Goal: Task Accomplishment & Management: Use online tool/utility

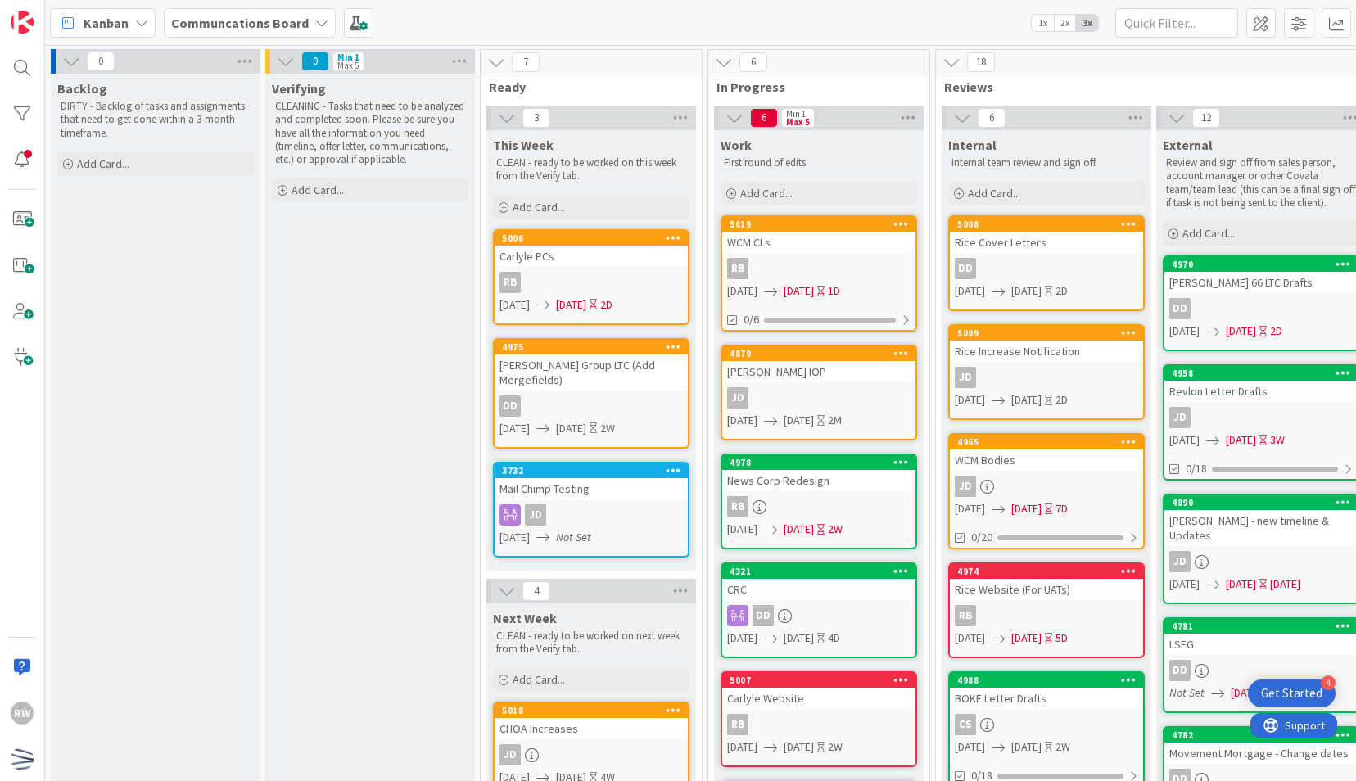
click at [329, 455] on div "Verifying CLEANING - Tasks that need to be analyzed and completed soon. Please …" at bounding box center [370, 792] width 210 height 1436
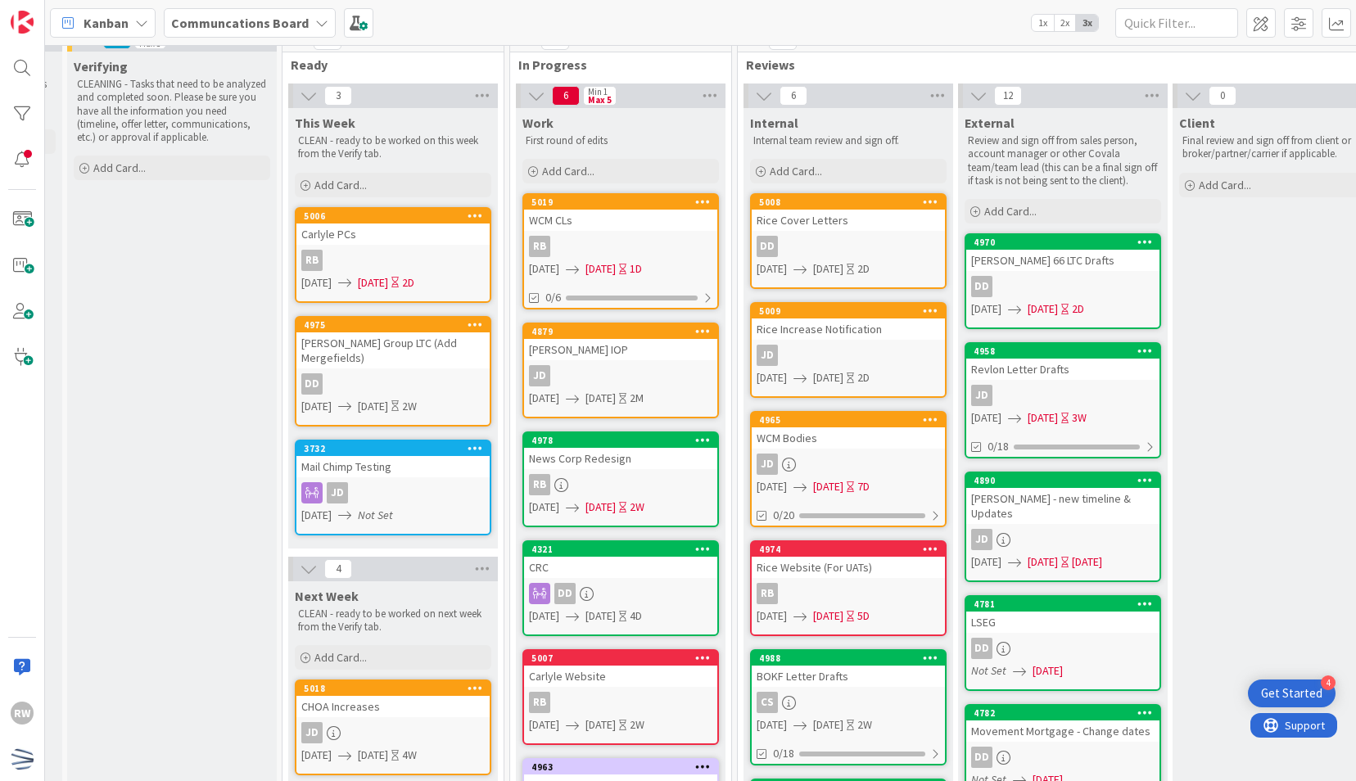
scroll to position [0, 198]
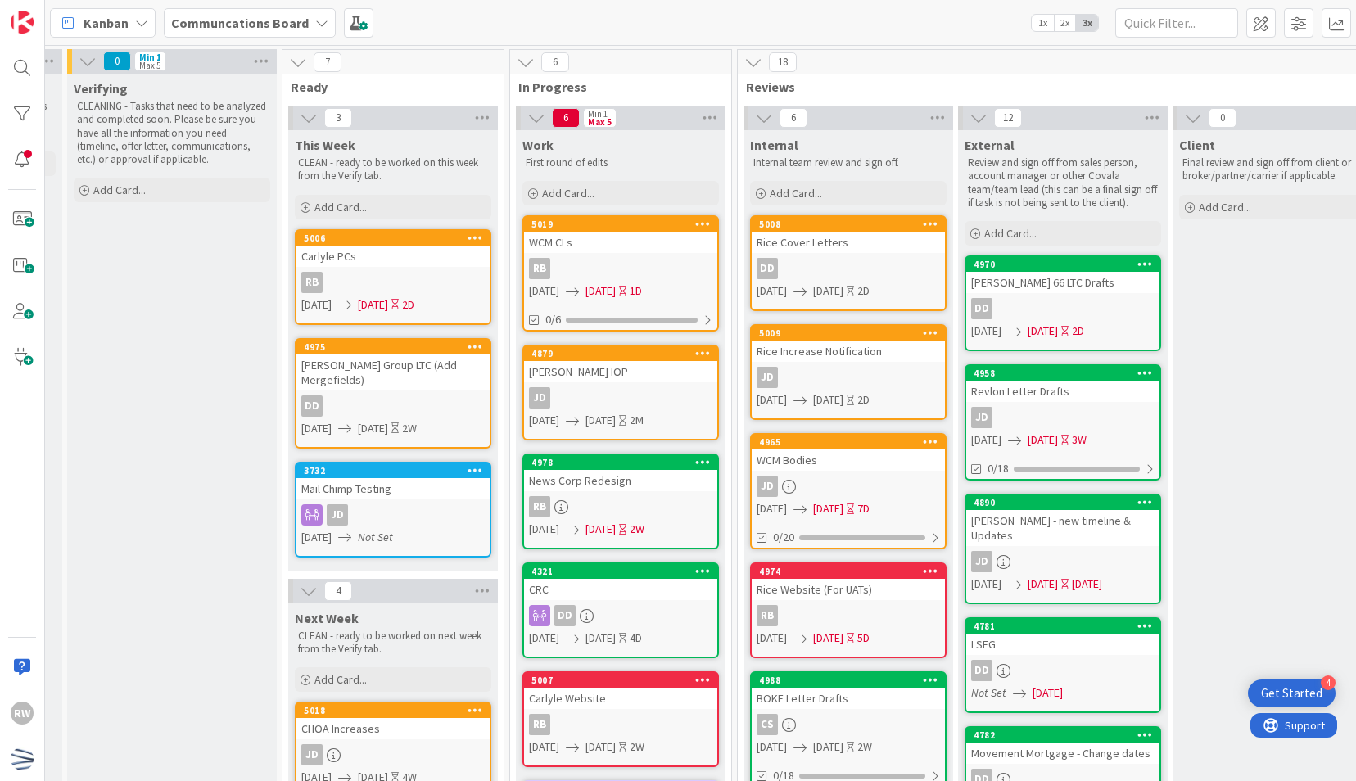
click at [621, 498] on div "RB" at bounding box center [620, 506] width 193 height 21
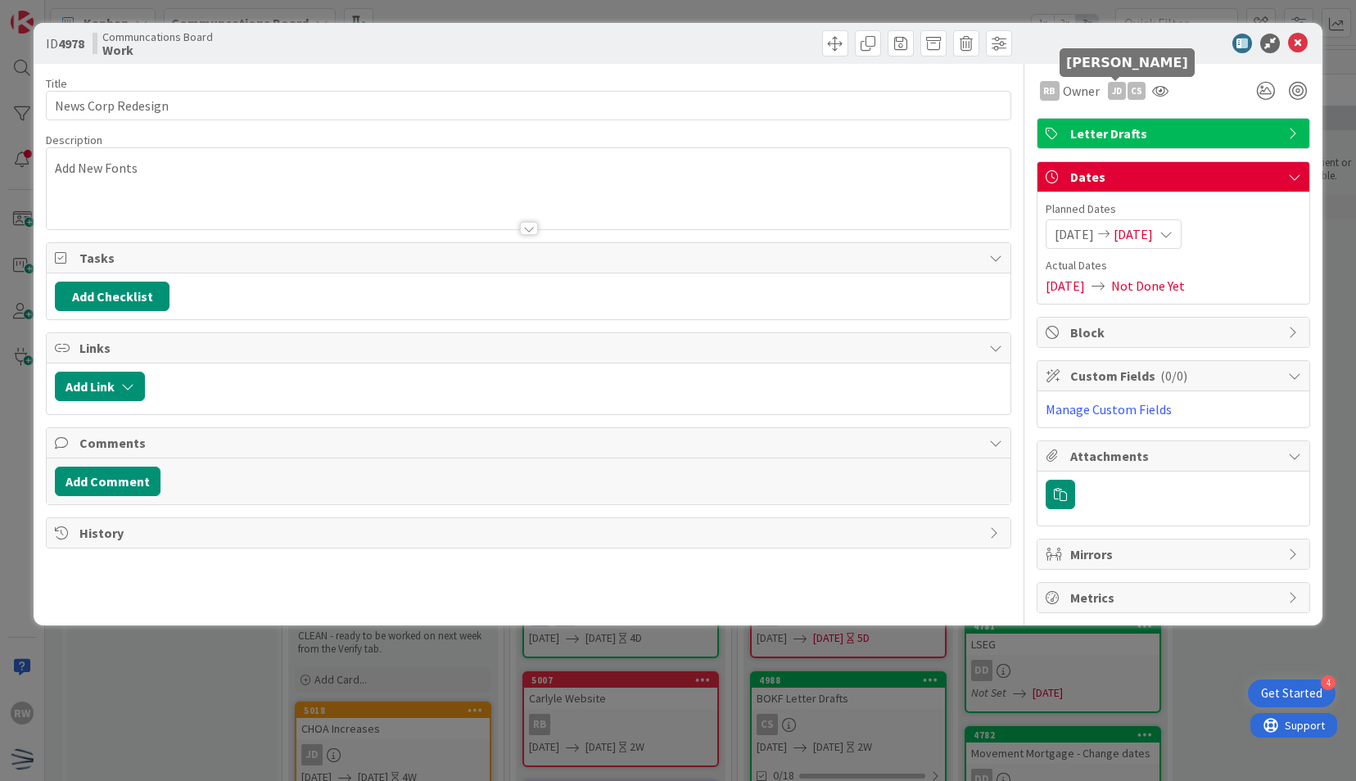
click at [1117, 95] on div "JD" at bounding box center [1117, 91] width 18 height 18
click at [1083, 110] on link "Remove" at bounding box center [1060, 122] width 129 height 26
click at [1295, 48] on icon at bounding box center [1298, 44] width 20 height 20
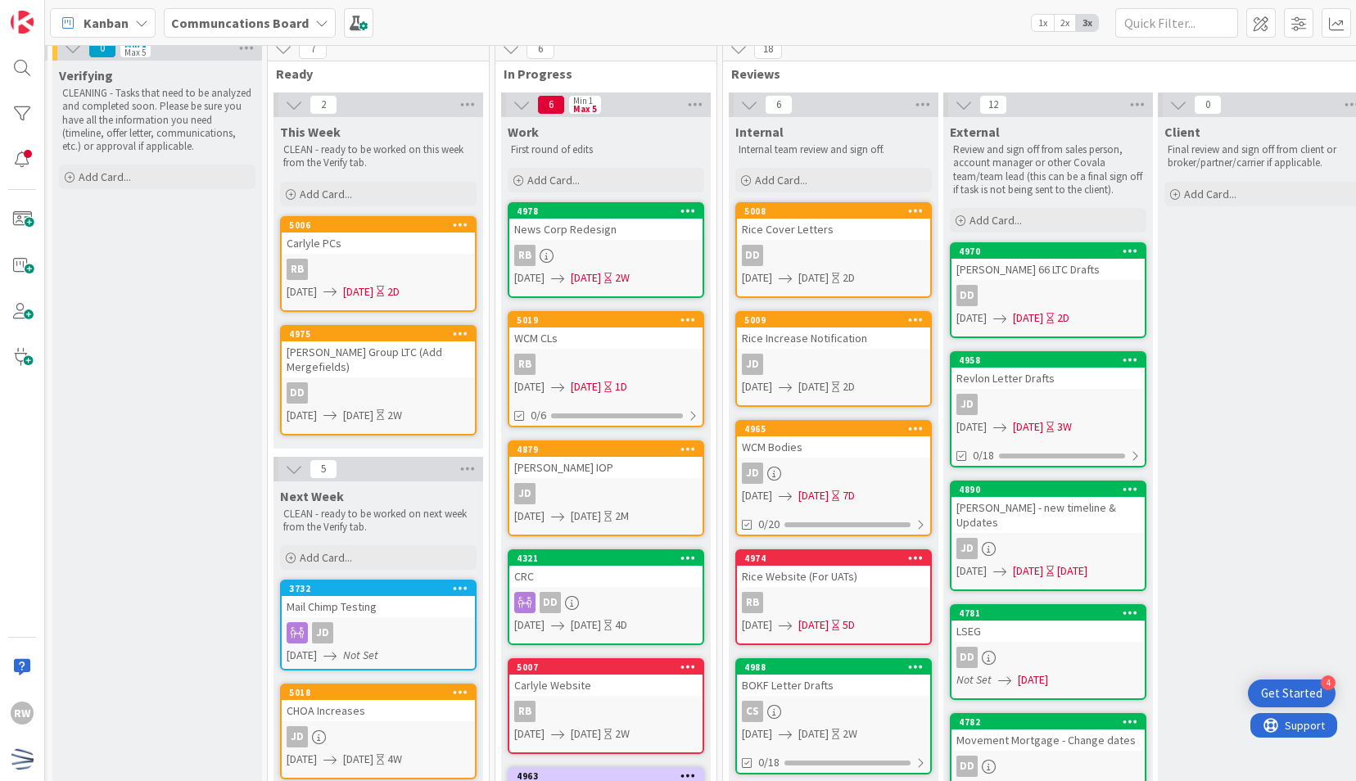
scroll to position [0, 213]
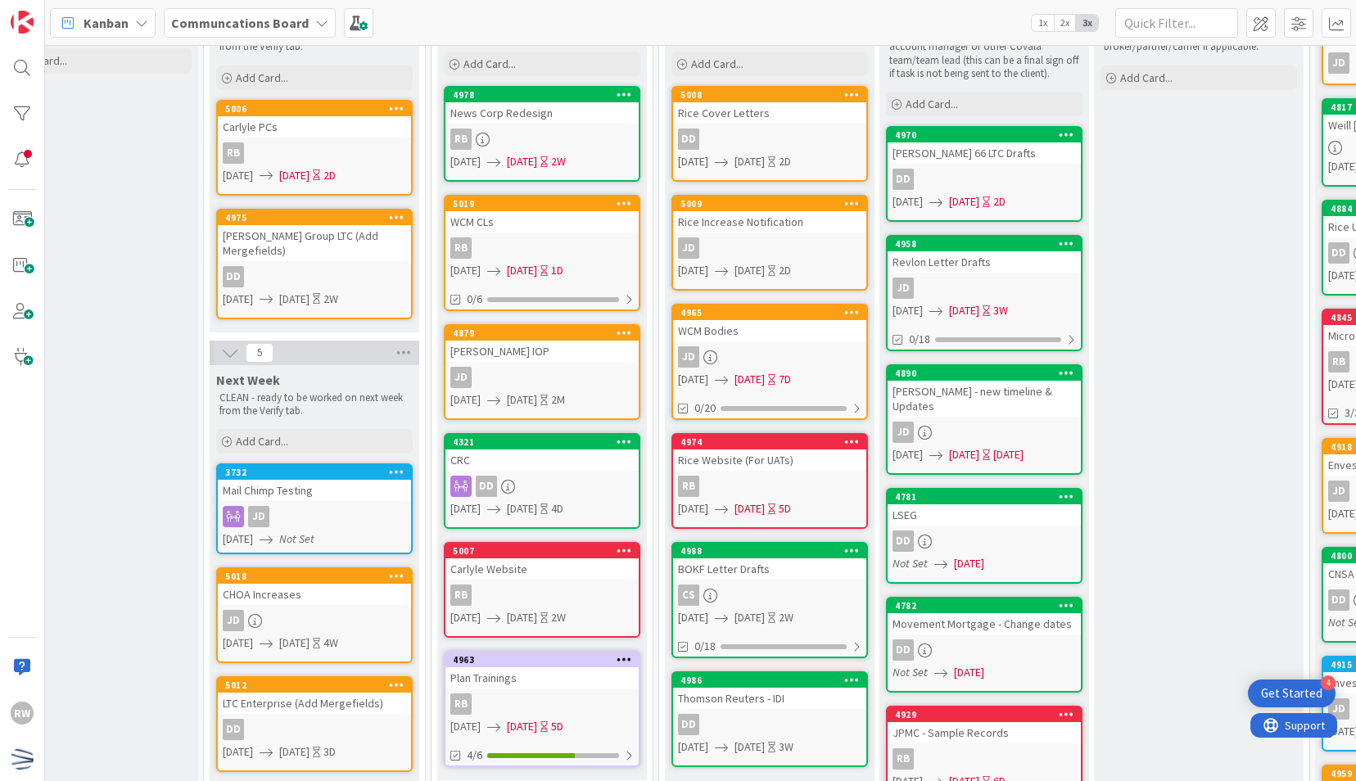
scroll to position [0, 277]
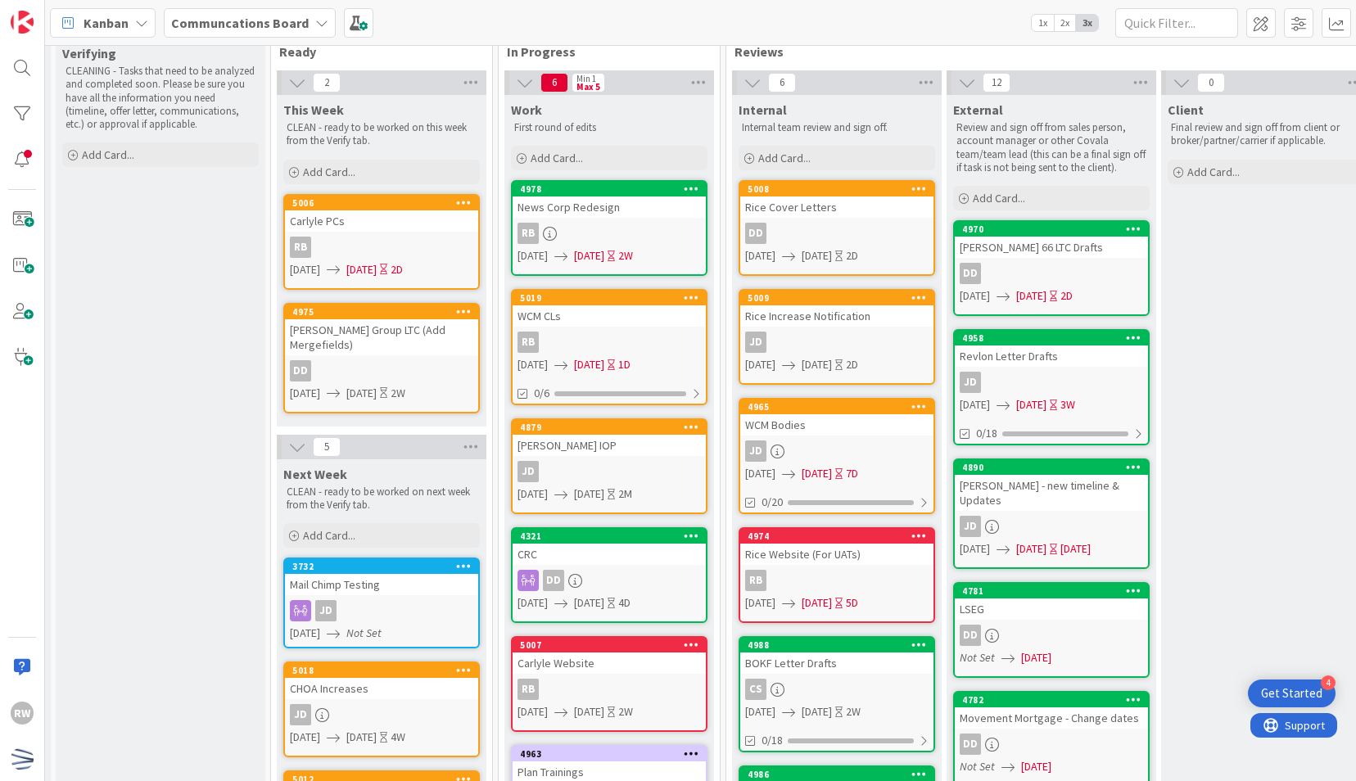
scroll to position [40, 210]
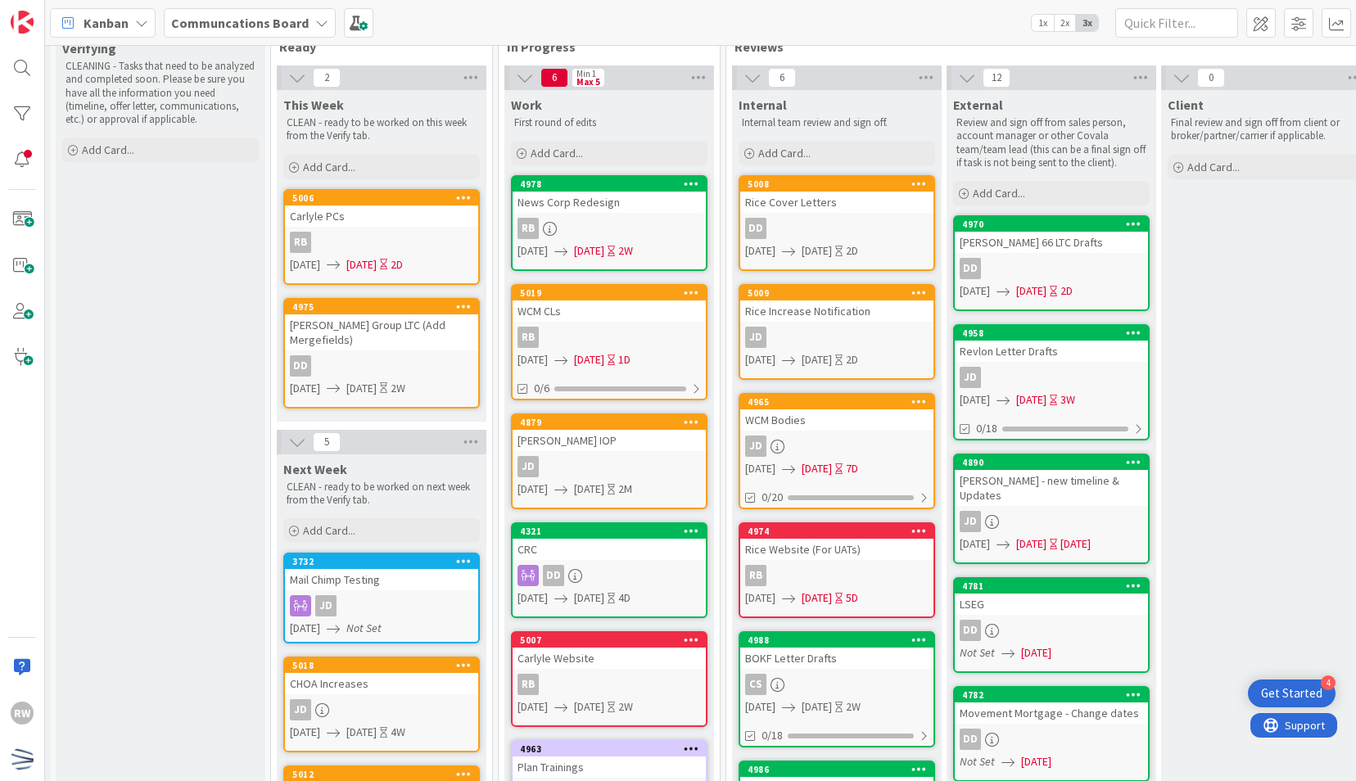
click at [209, 377] on div "Verifying CLEANING - Tasks that need to be analyzed and completed soon. Please …" at bounding box center [161, 752] width 210 height 1436
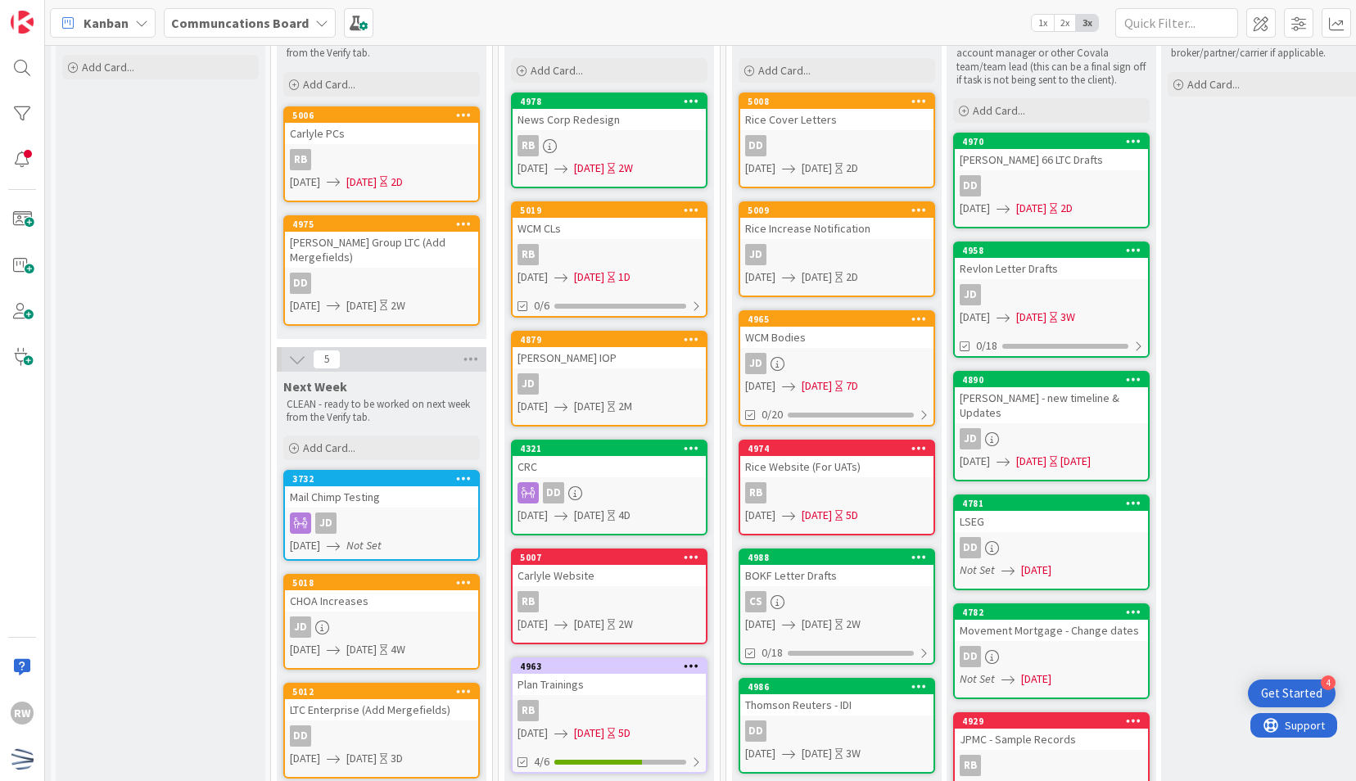
scroll to position [130, 210]
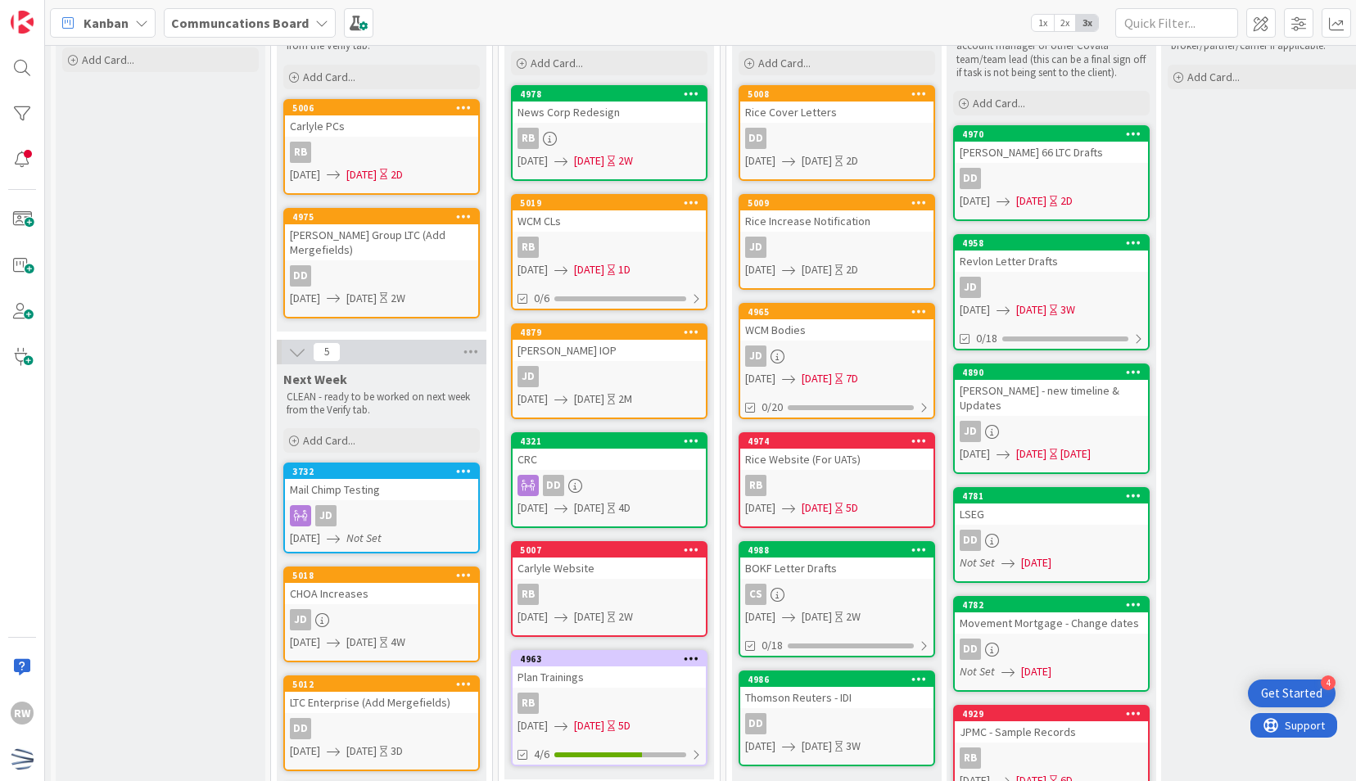
click at [1245, 237] on div "Client Final review and sign off from client or broker/partner/carrier if appli…" at bounding box center [1266, 685] width 210 height 1371
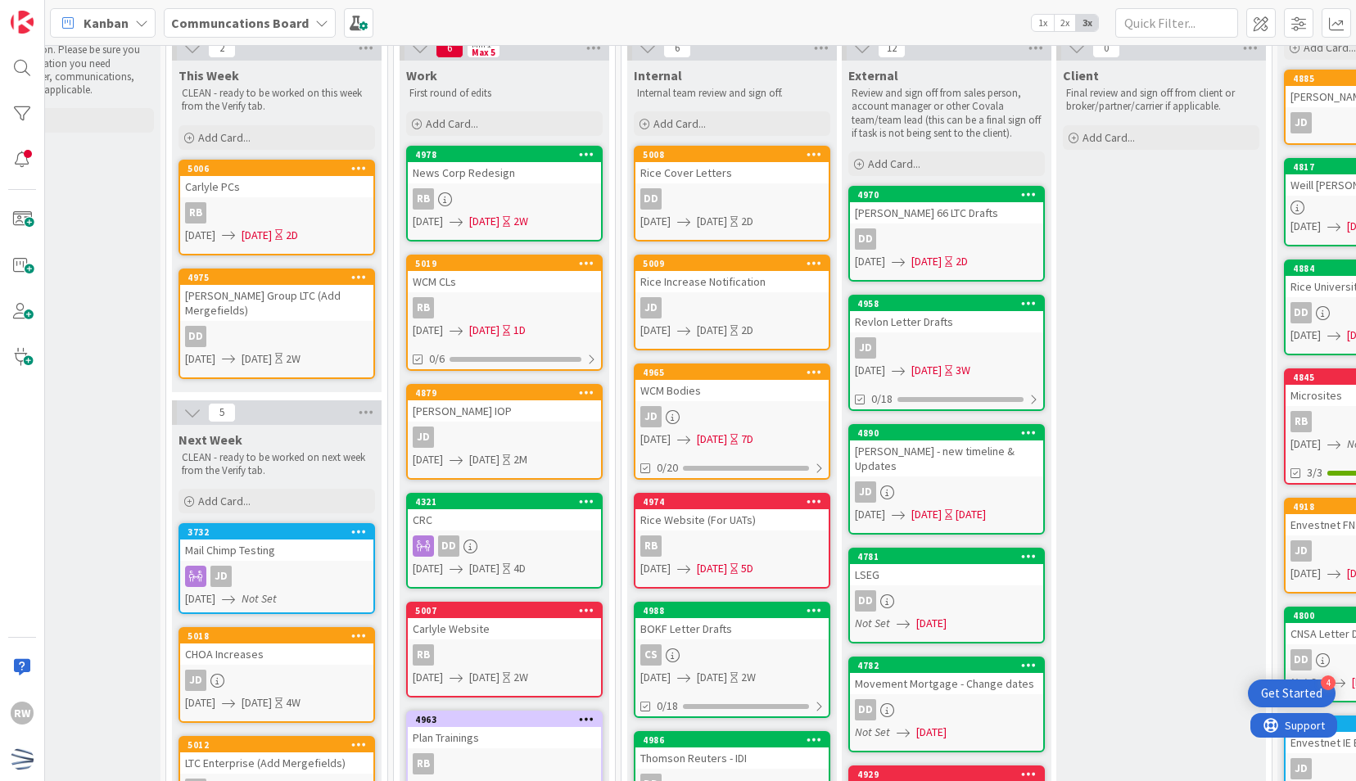
scroll to position [64, 314]
